Goal: Book appointment/travel/reservation

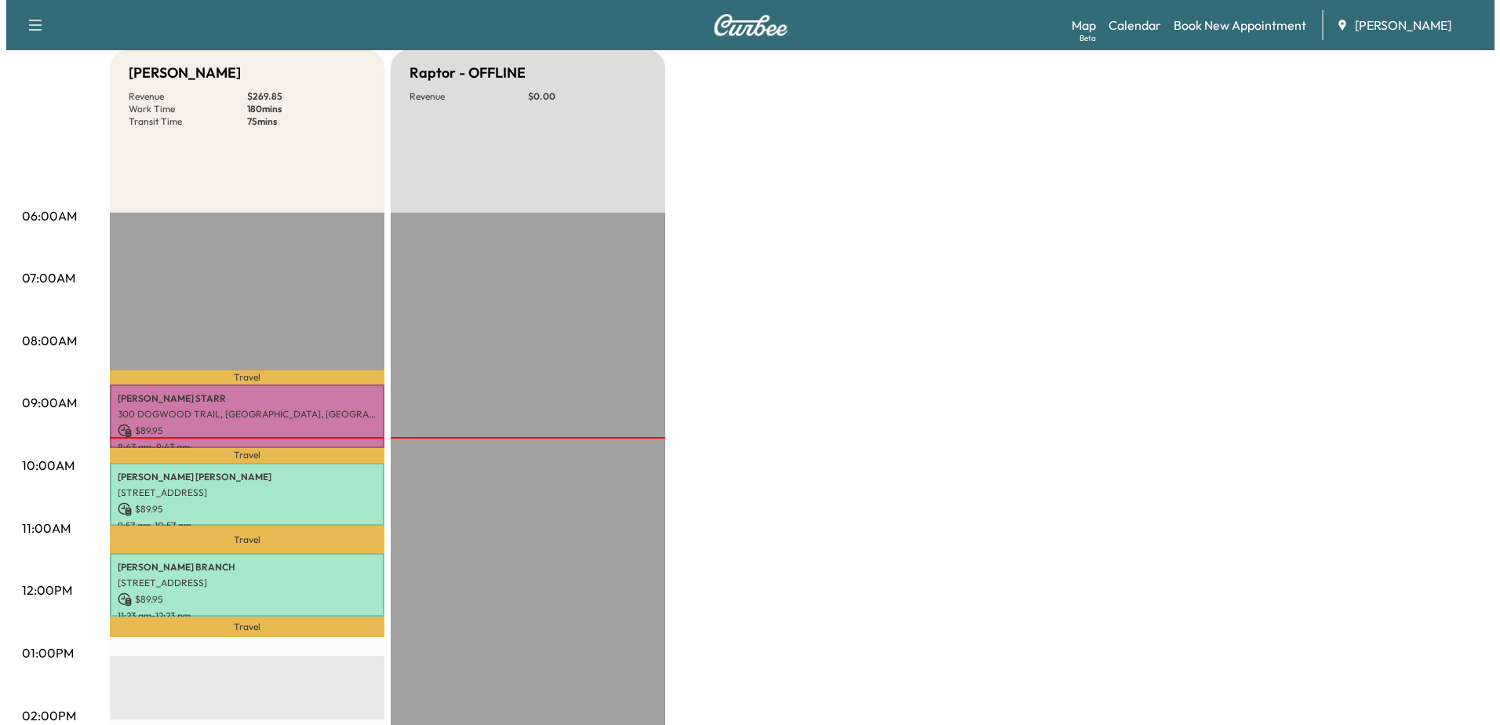
scroll to position [157, 0]
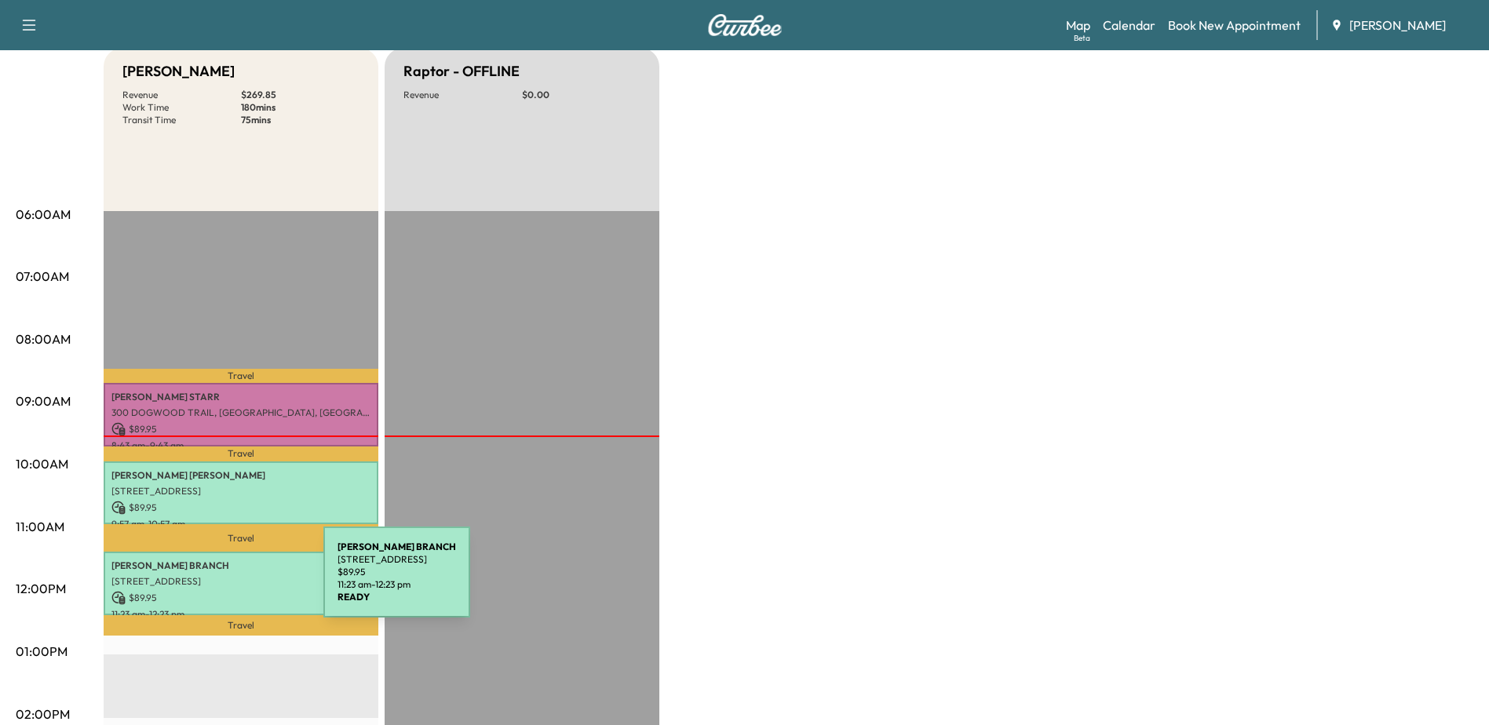
click at [206, 581] on p "[STREET_ADDRESS]" at bounding box center [240, 581] width 259 height 13
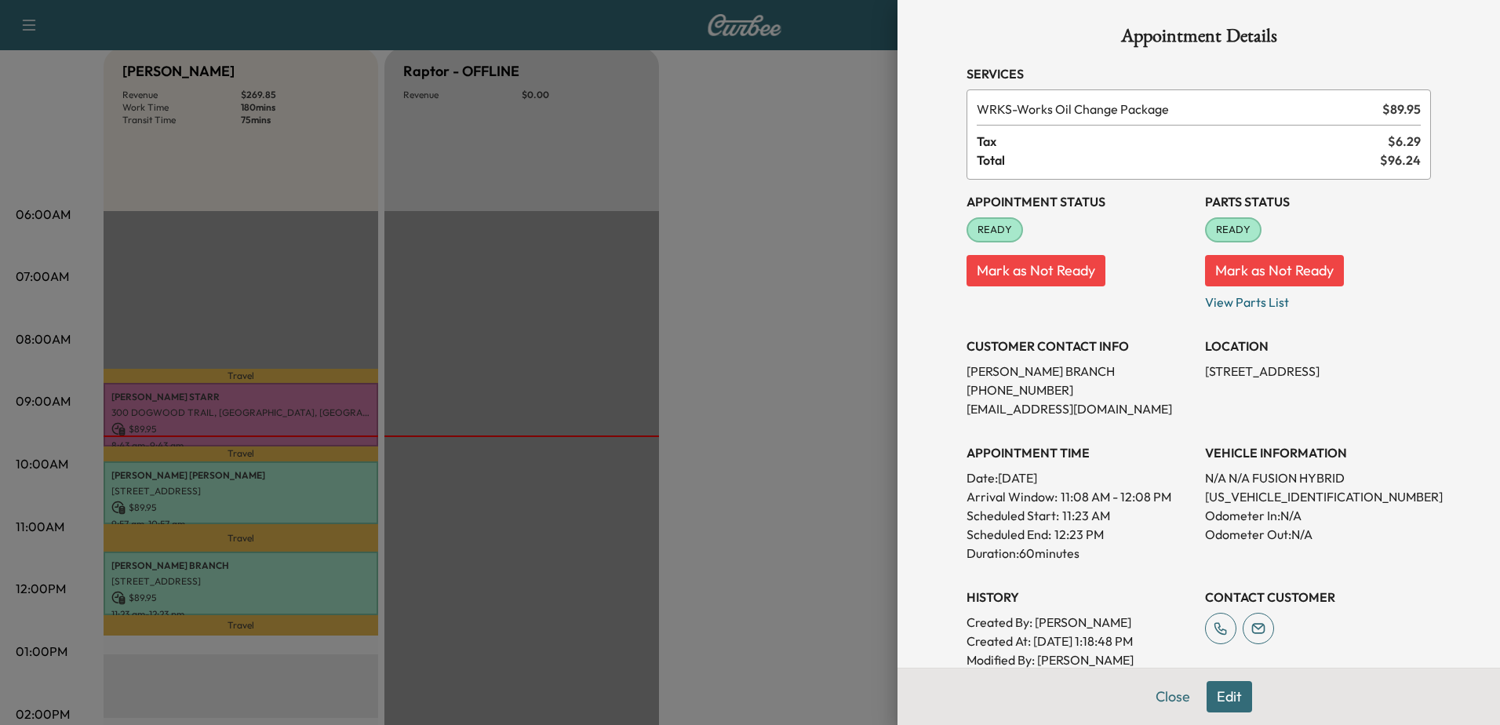
scroll to position [0, 0]
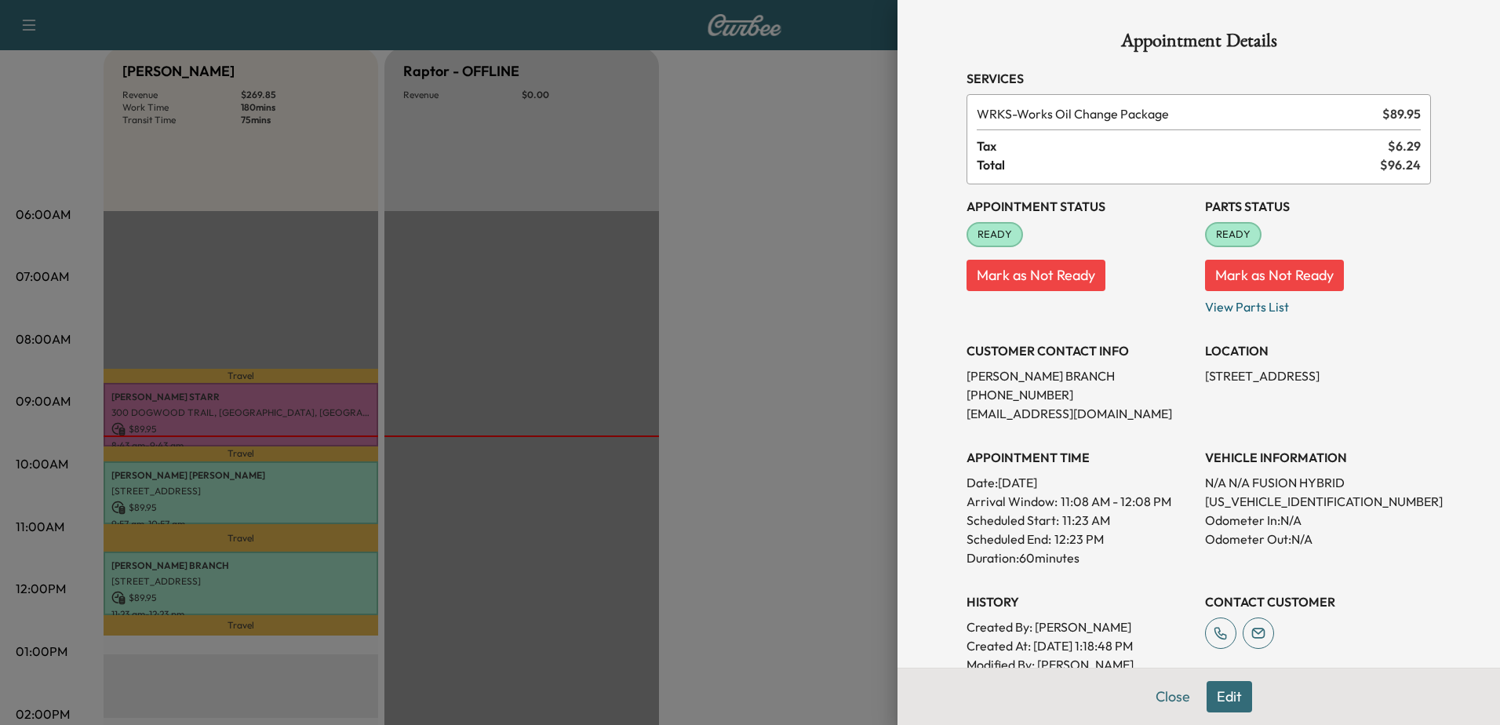
click at [1234, 501] on p "[US_VEHICLE_IDENTIFICATION_NUMBER]" at bounding box center [1318, 501] width 226 height 19
copy p "[US_VEHICLE_IDENTIFICATION_NUMBER]"
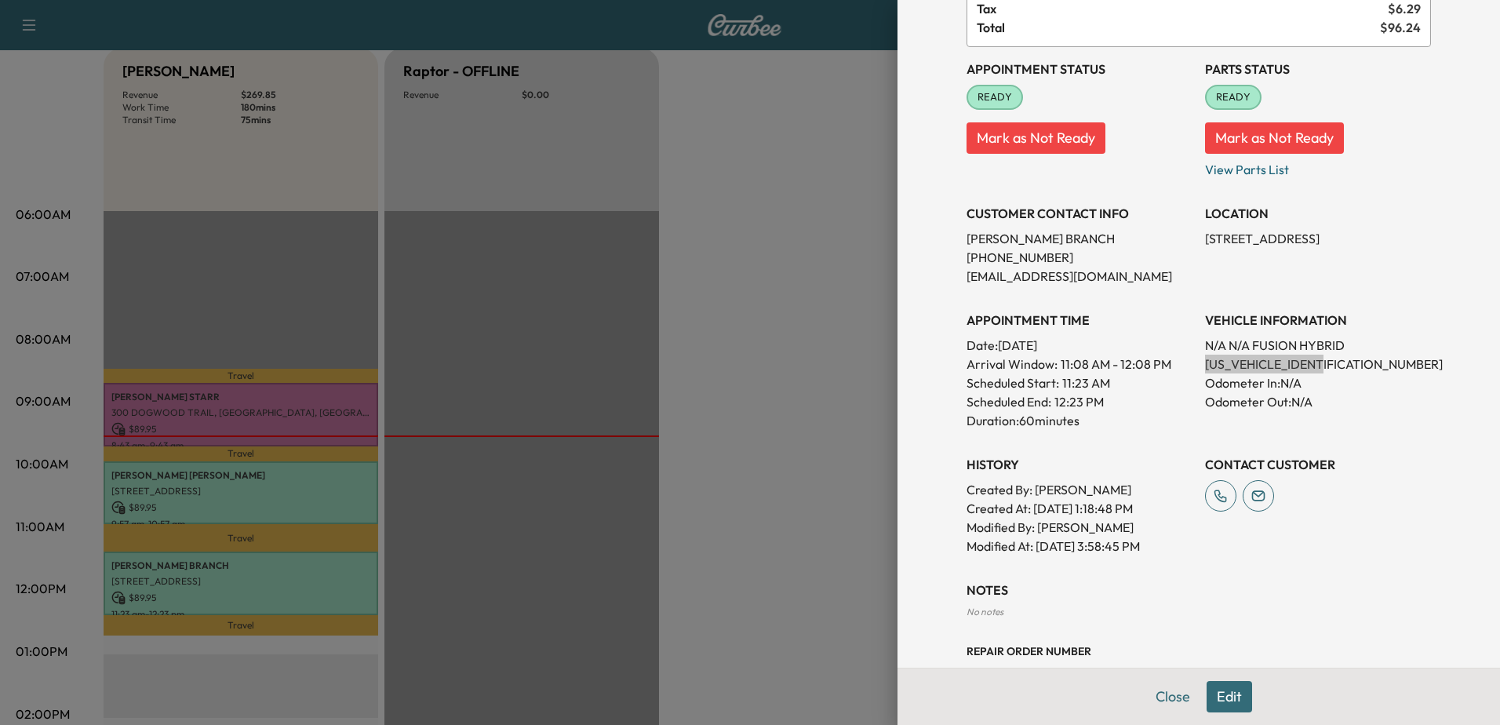
scroll to position [157, 0]
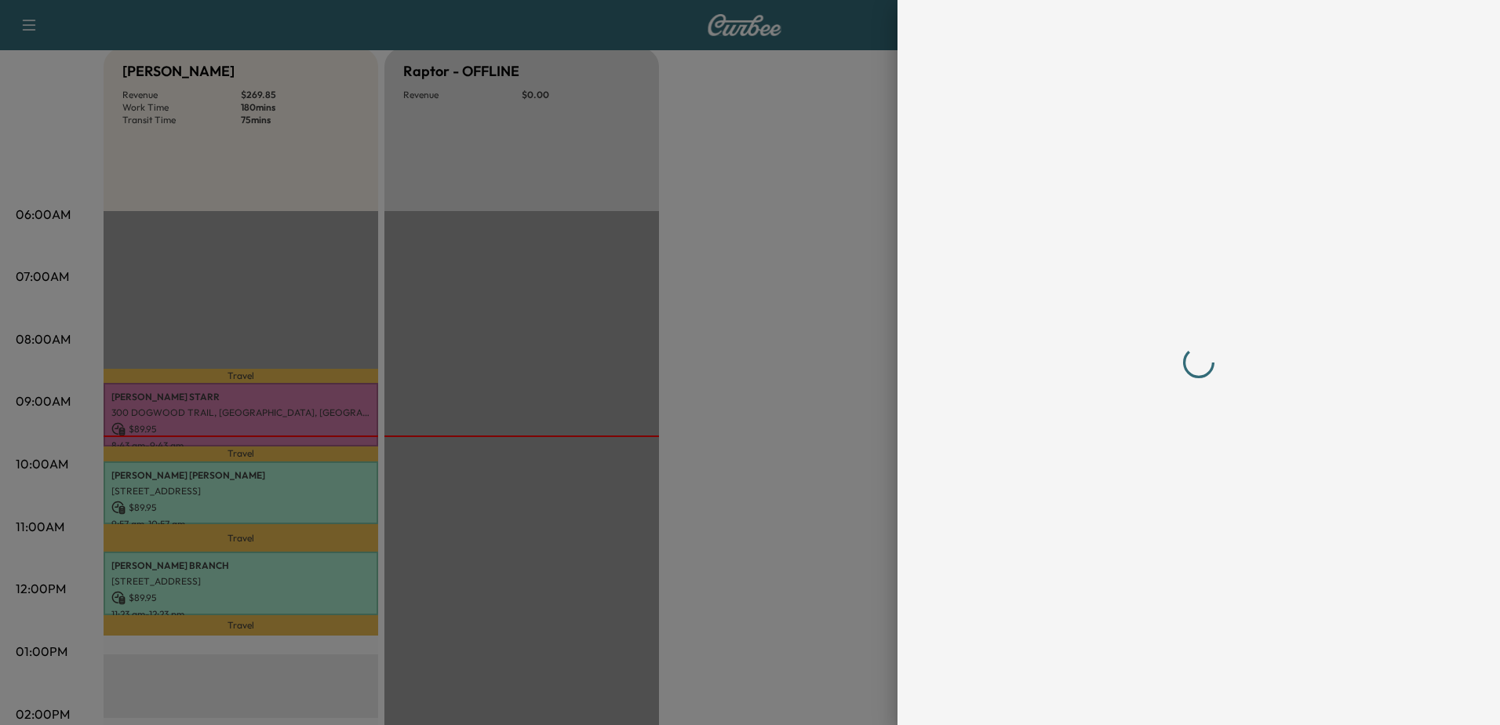
click at [1208, 699] on div at bounding box center [1199, 362] width 502 height 725
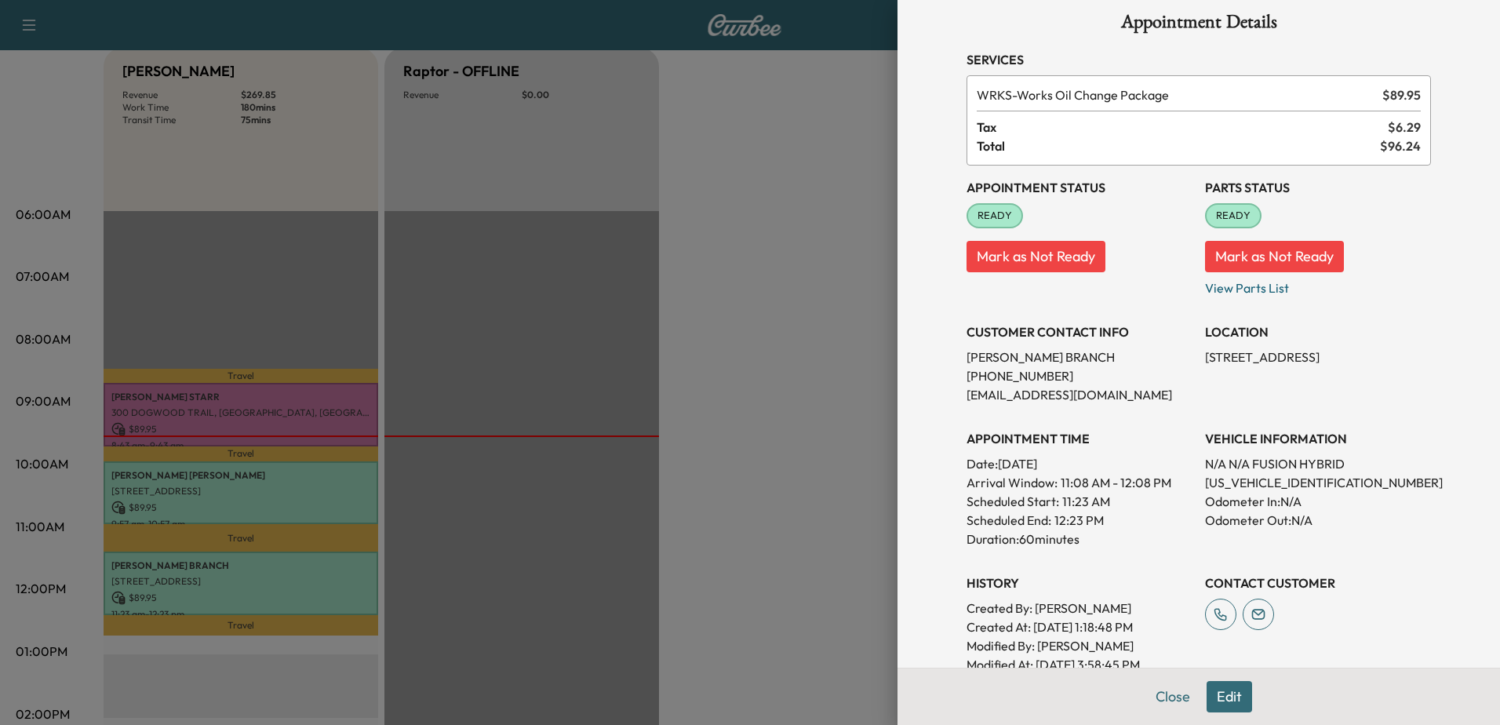
scroll to position [0, 0]
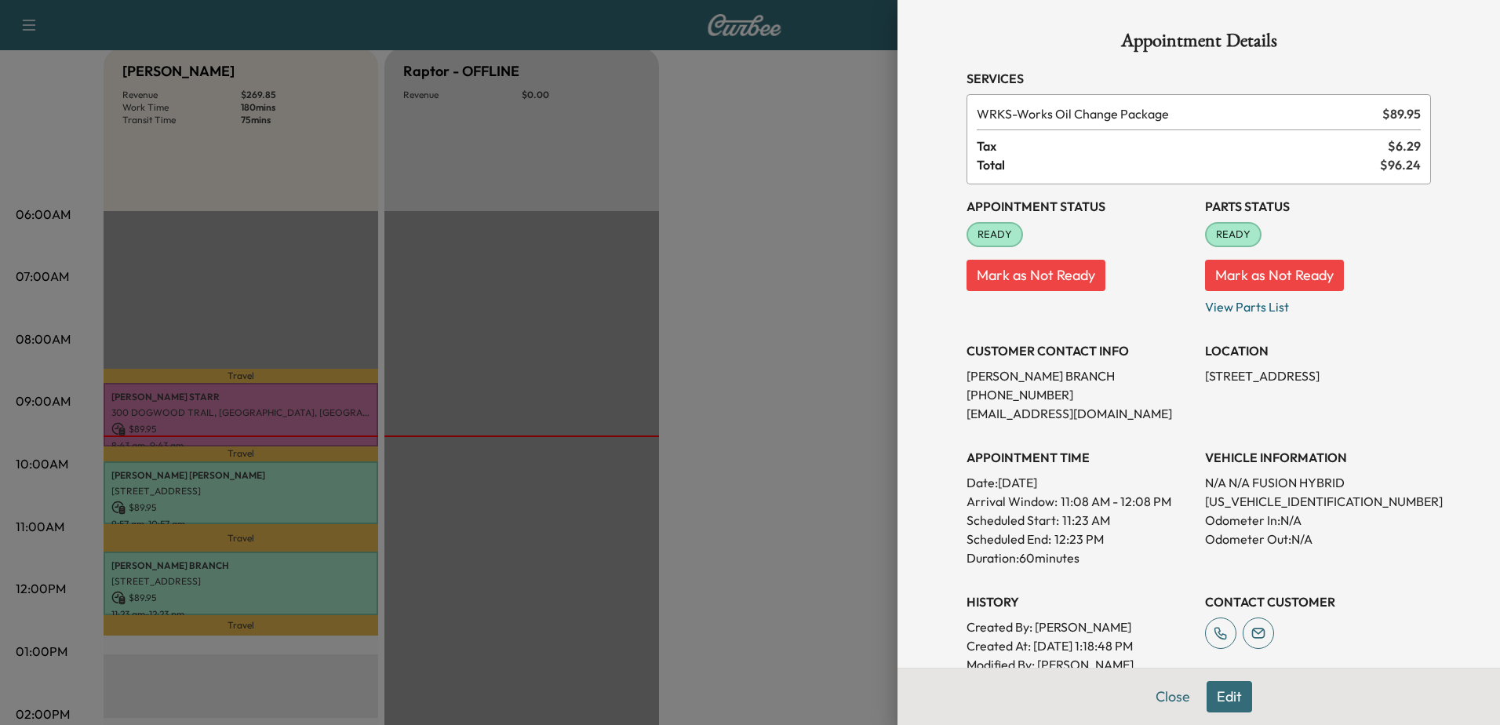
click at [1224, 700] on button "Edit" at bounding box center [1230, 696] width 46 height 31
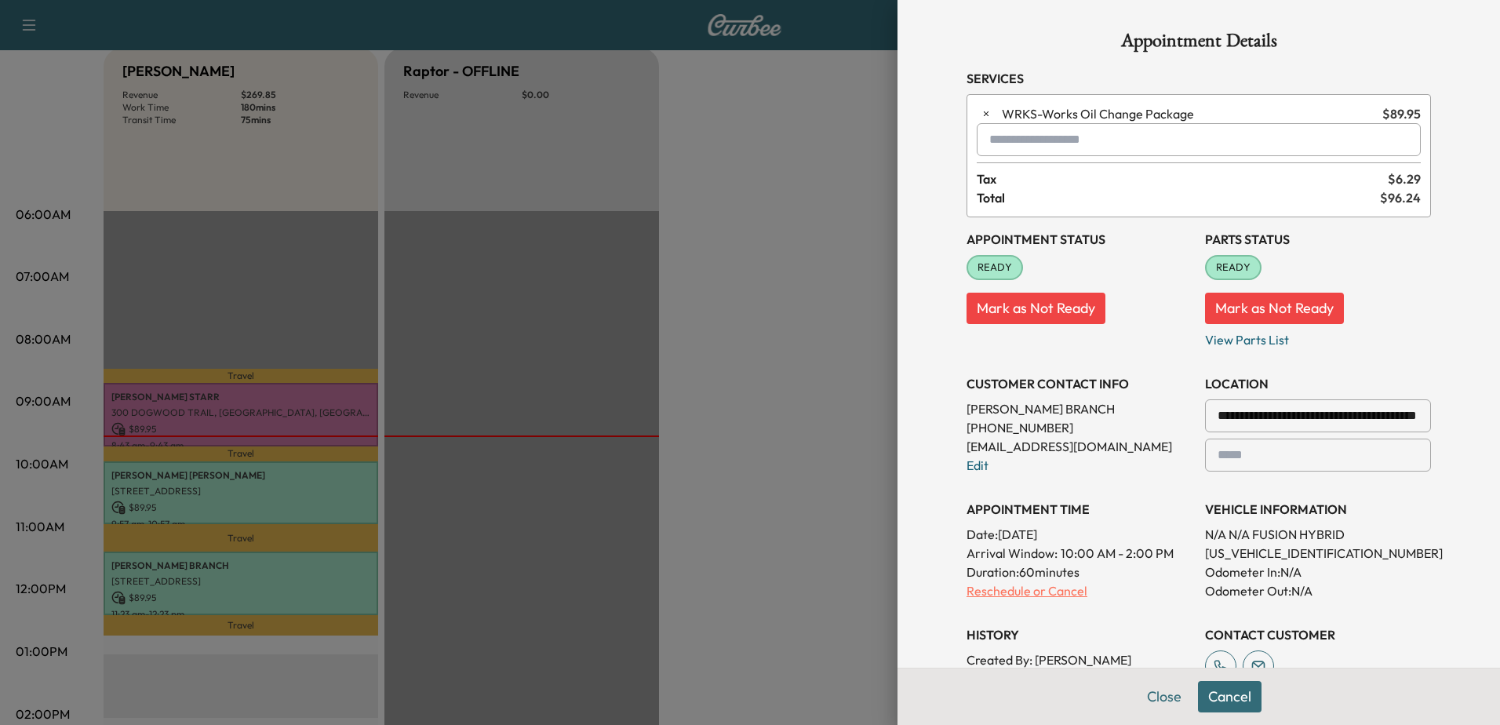
click at [997, 589] on p "Reschedule or Cancel" at bounding box center [1080, 590] width 226 height 19
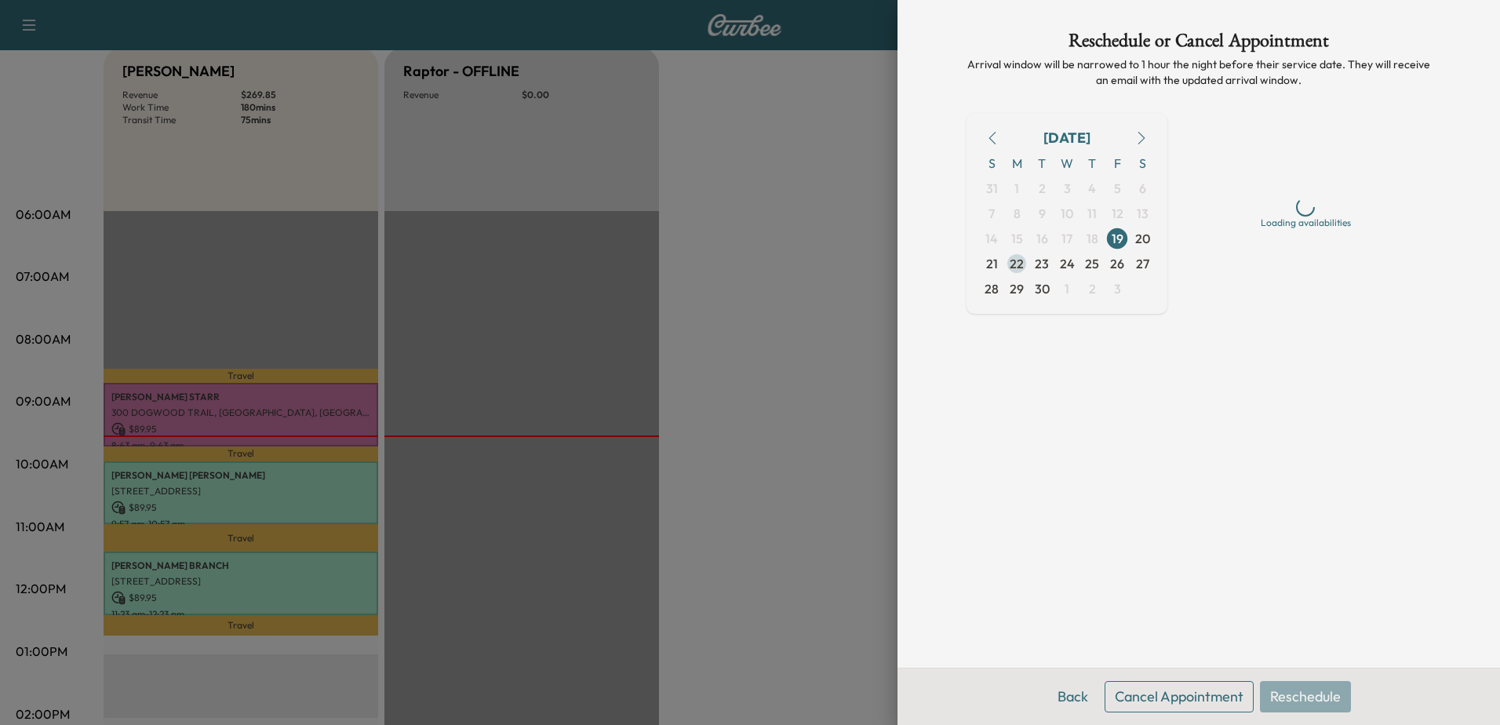
click at [1018, 267] on span "22" at bounding box center [1017, 263] width 14 height 19
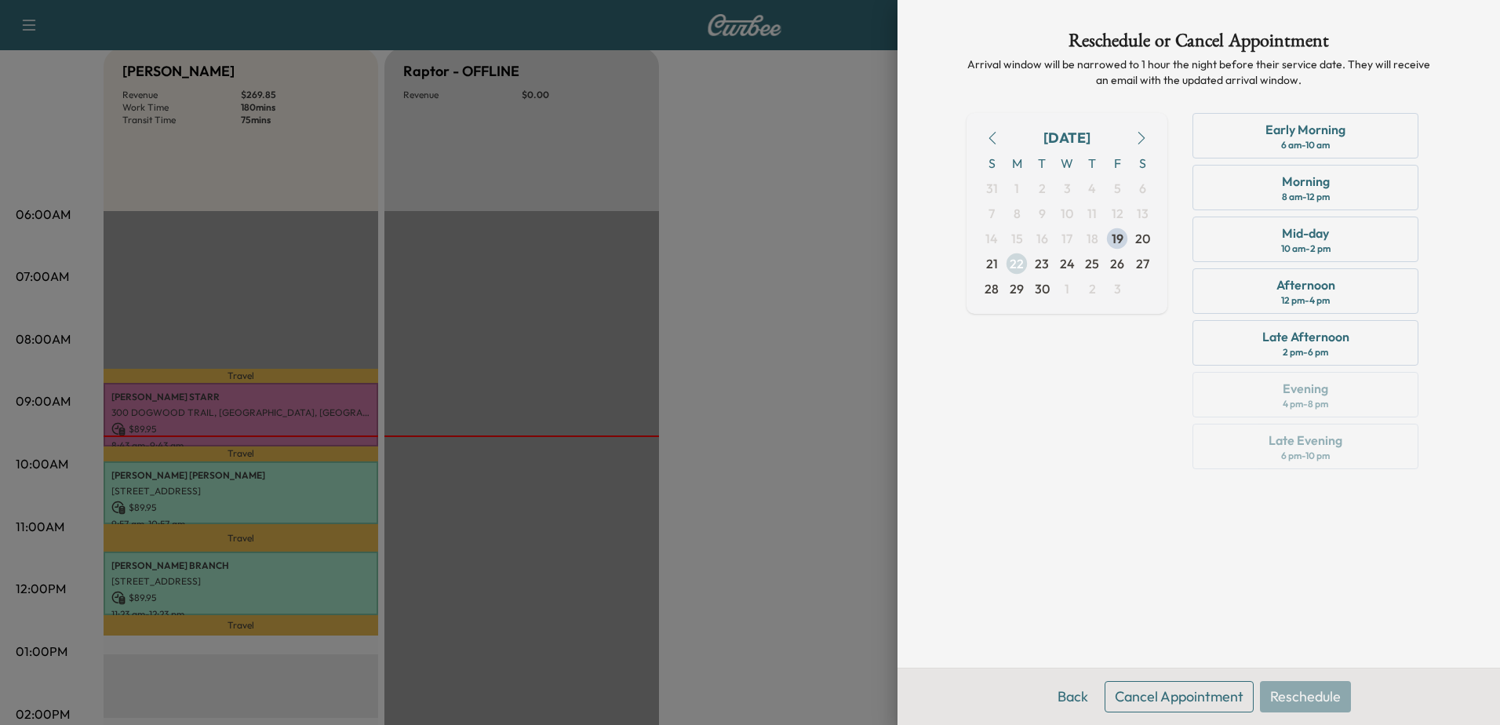
click at [1018, 267] on span "22" at bounding box center [1017, 263] width 14 height 19
click at [1044, 261] on span "23" at bounding box center [1042, 263] width 14 height 19
click at [1025, 265] on span "22" at bounding box center [1016, 263] width 25 height 25
click at [1316, 191] on div "8 am - 12 pm" at bounding box center [1306, 197] width 48 height 13
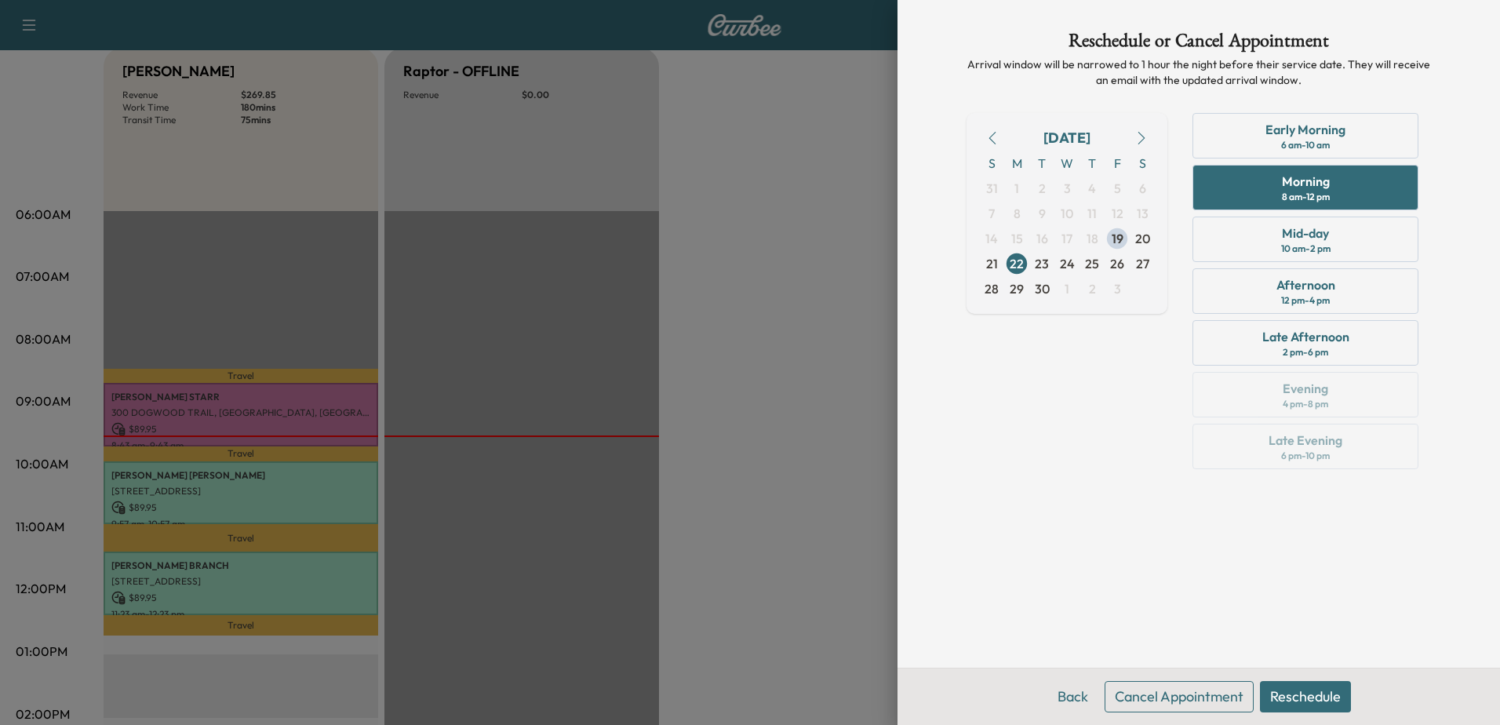
click at [1313, 691] on button "Reschedule" at bounding box center [1305, 696] width 91 height 31
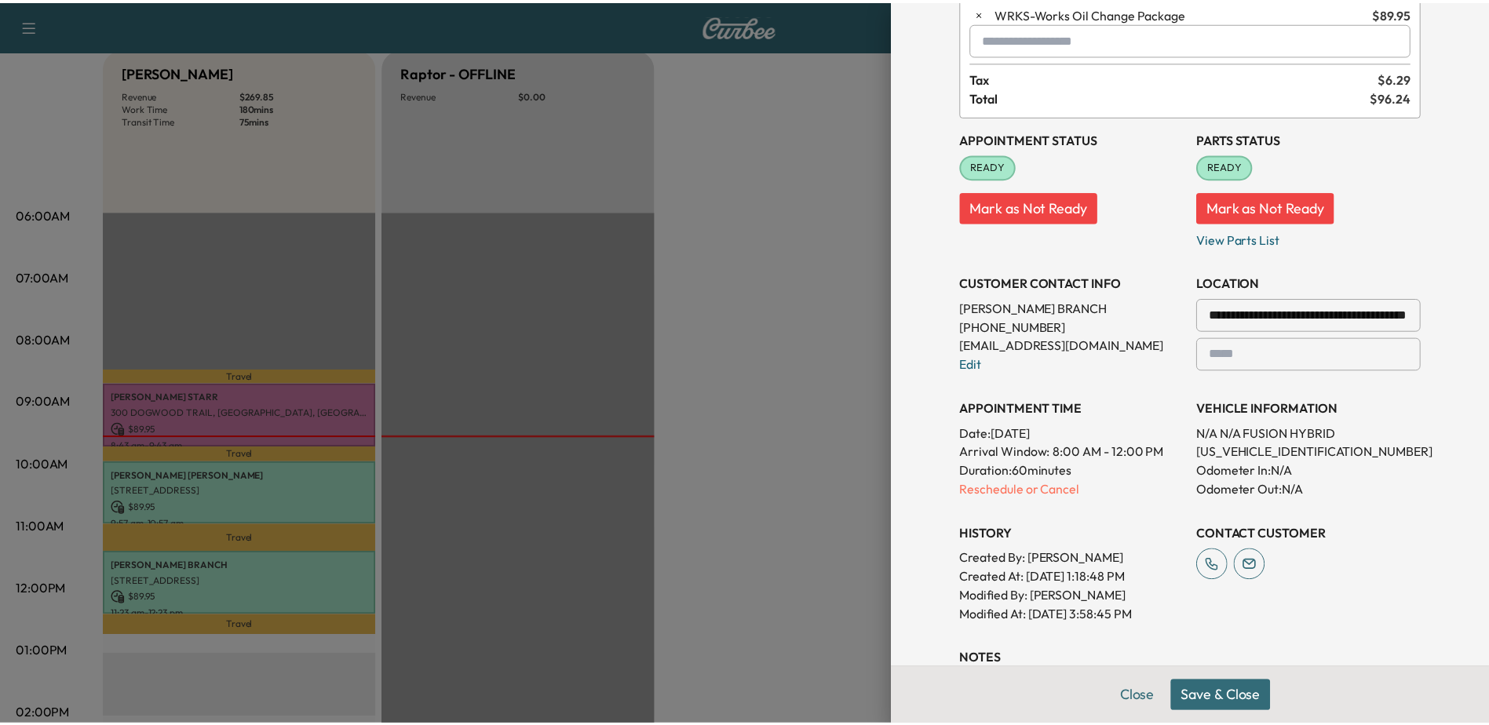
scroll to position [78, 0]
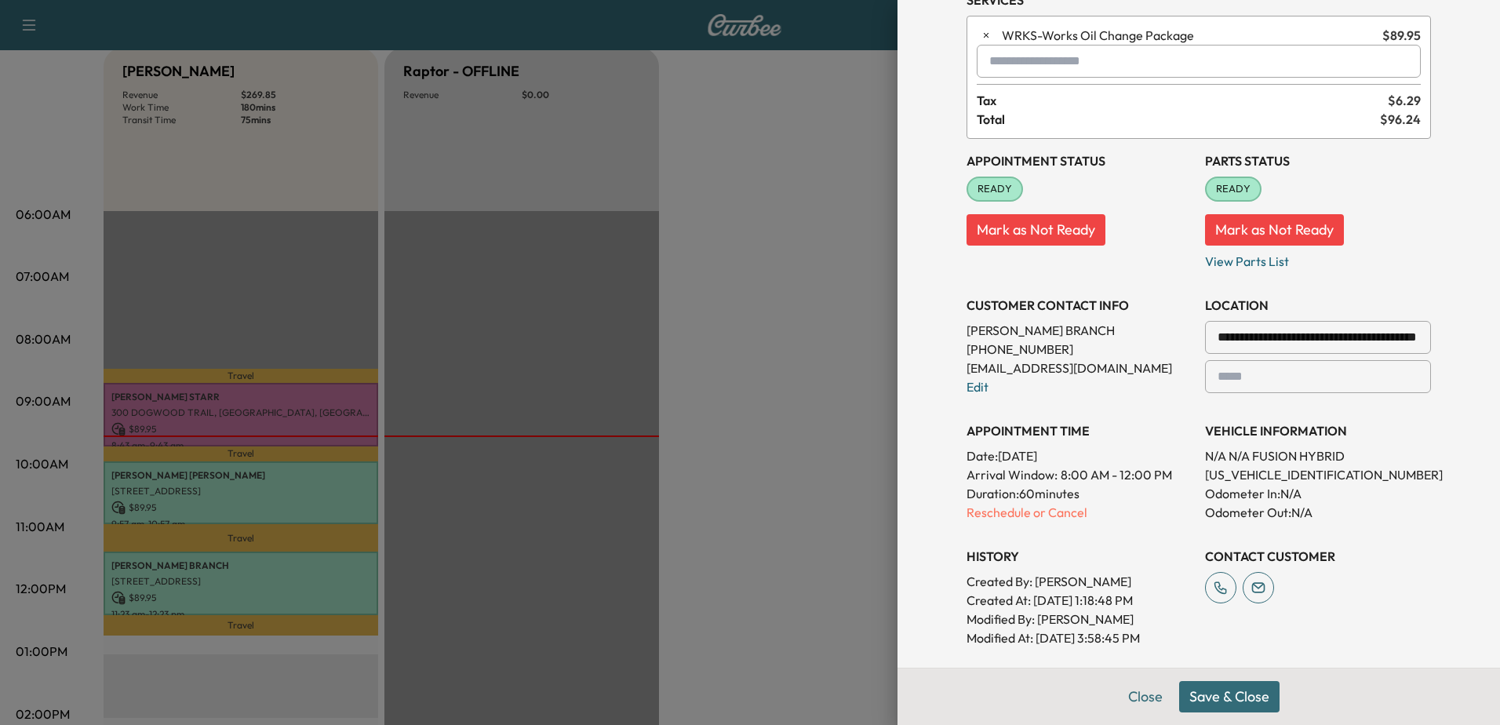
click at [1230, 702] on button "Save & Close" at bounding box center [1229, 696] width 100 height 31
